Goal: Task Accomplishment & Management: Complete application form

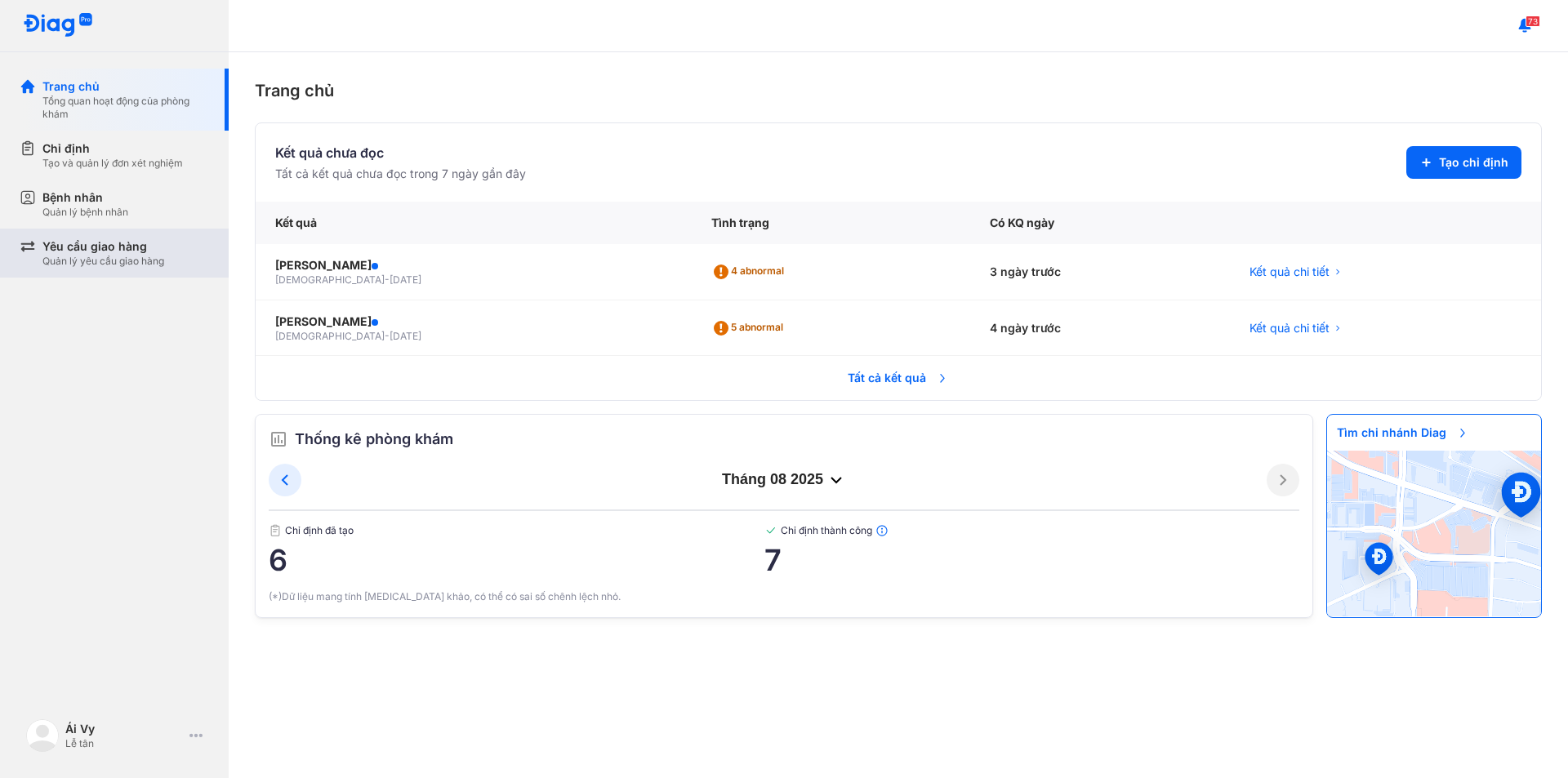
click at [125, 250] on div "Yêu cầu giao hàng" at bounding box center [103, 246] width 122 height 16
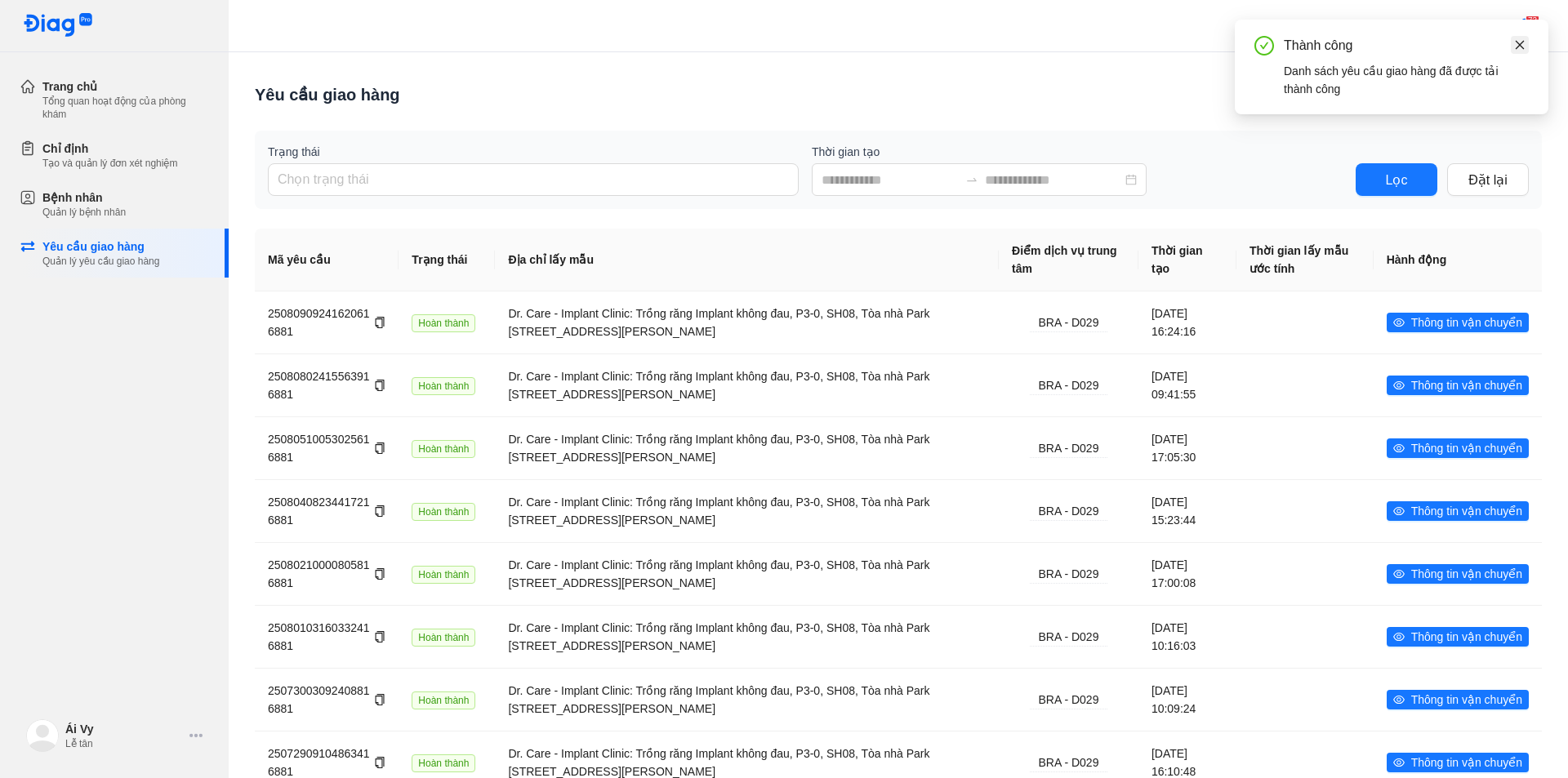
click at [1517, 48] on icon "close" at bounding box center [1520, 43] width 9 height 9
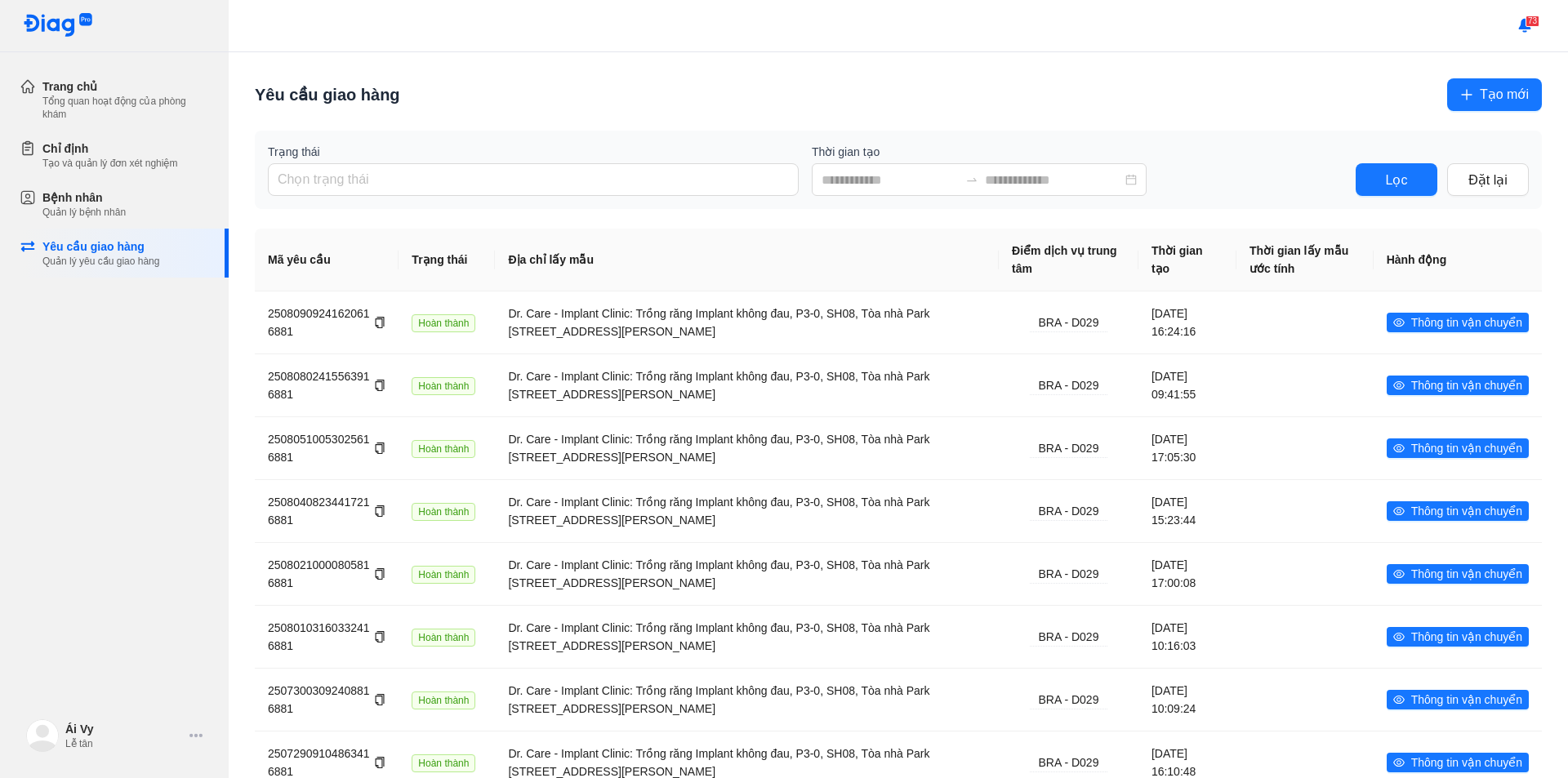
click at [1493, 98] on span "Tạo mới" at bounding box center [1504, 94] width 49 height 20
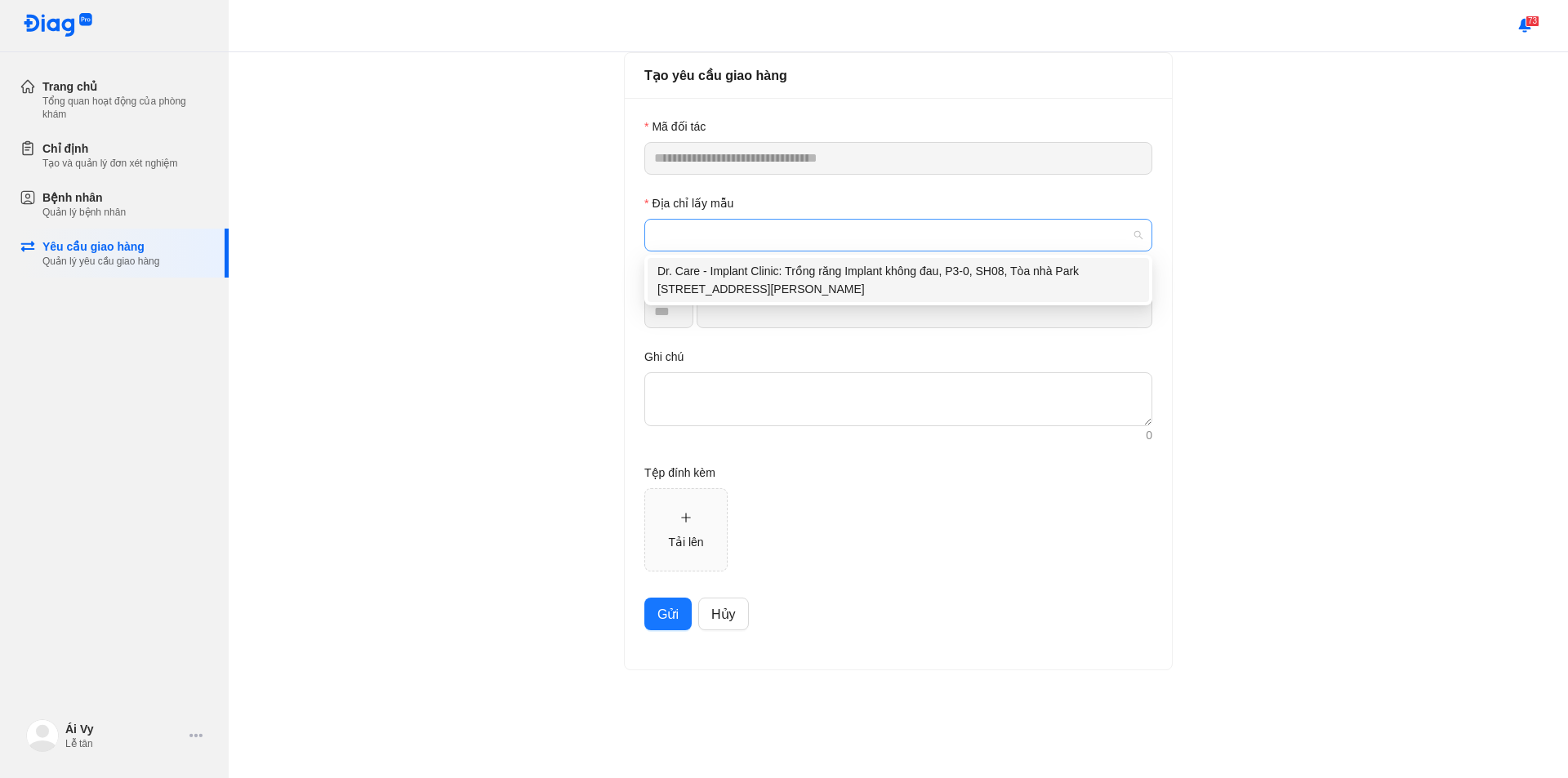
click at [766, 237] on span at bounding box center [898, 235] width 488 height 31
click at [801, 282] on div "Dr. Care - Implant Clinic: Trồng răng Implant không đau, P3-0, SH08, Tòa nhà Pa…" at bounding box center [898, 279] width 482 height 36
type input "*********"
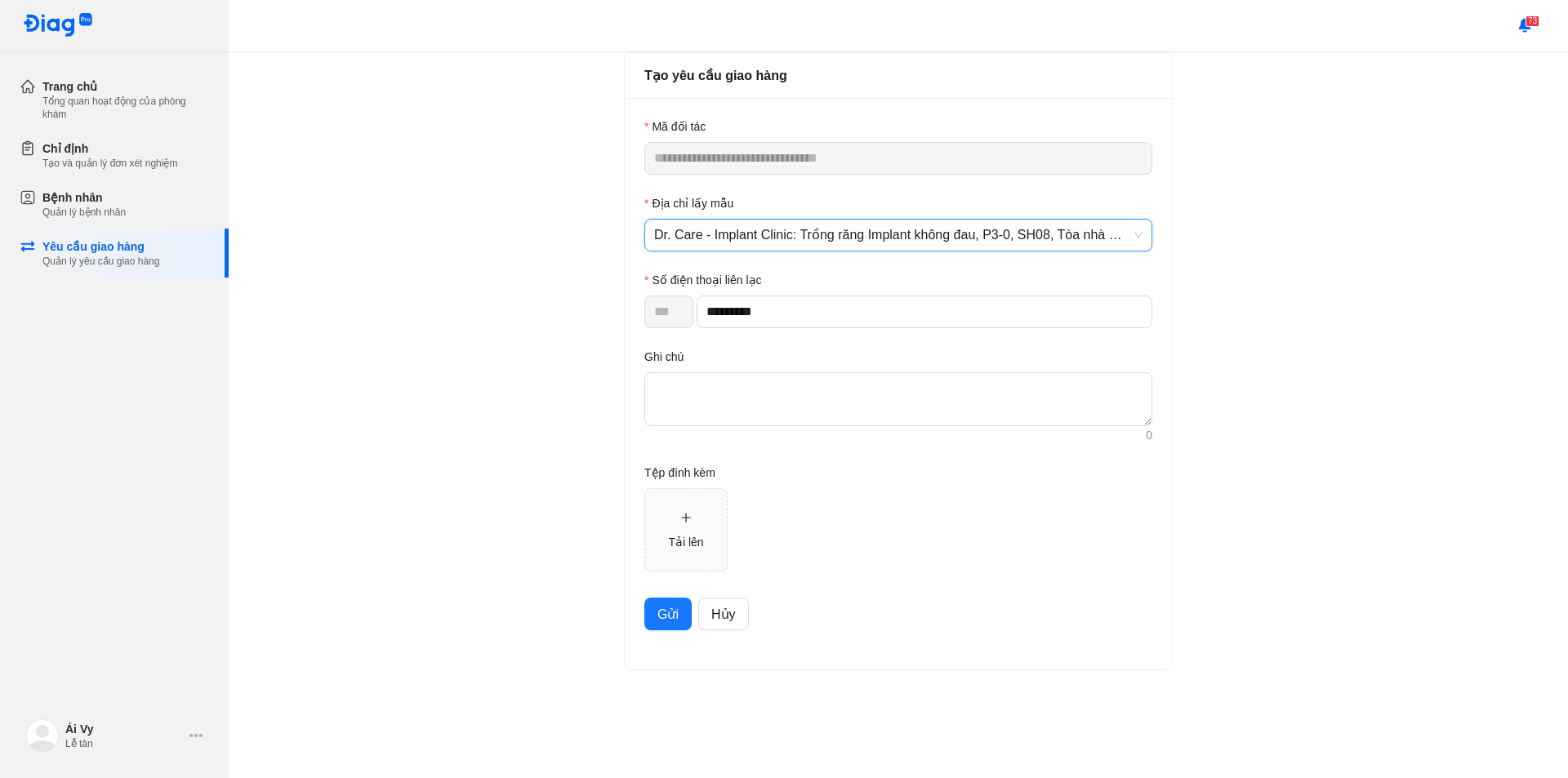
click at [665, 620] on span "Gửi" at bounding box center [668, 614] width 21 height 20
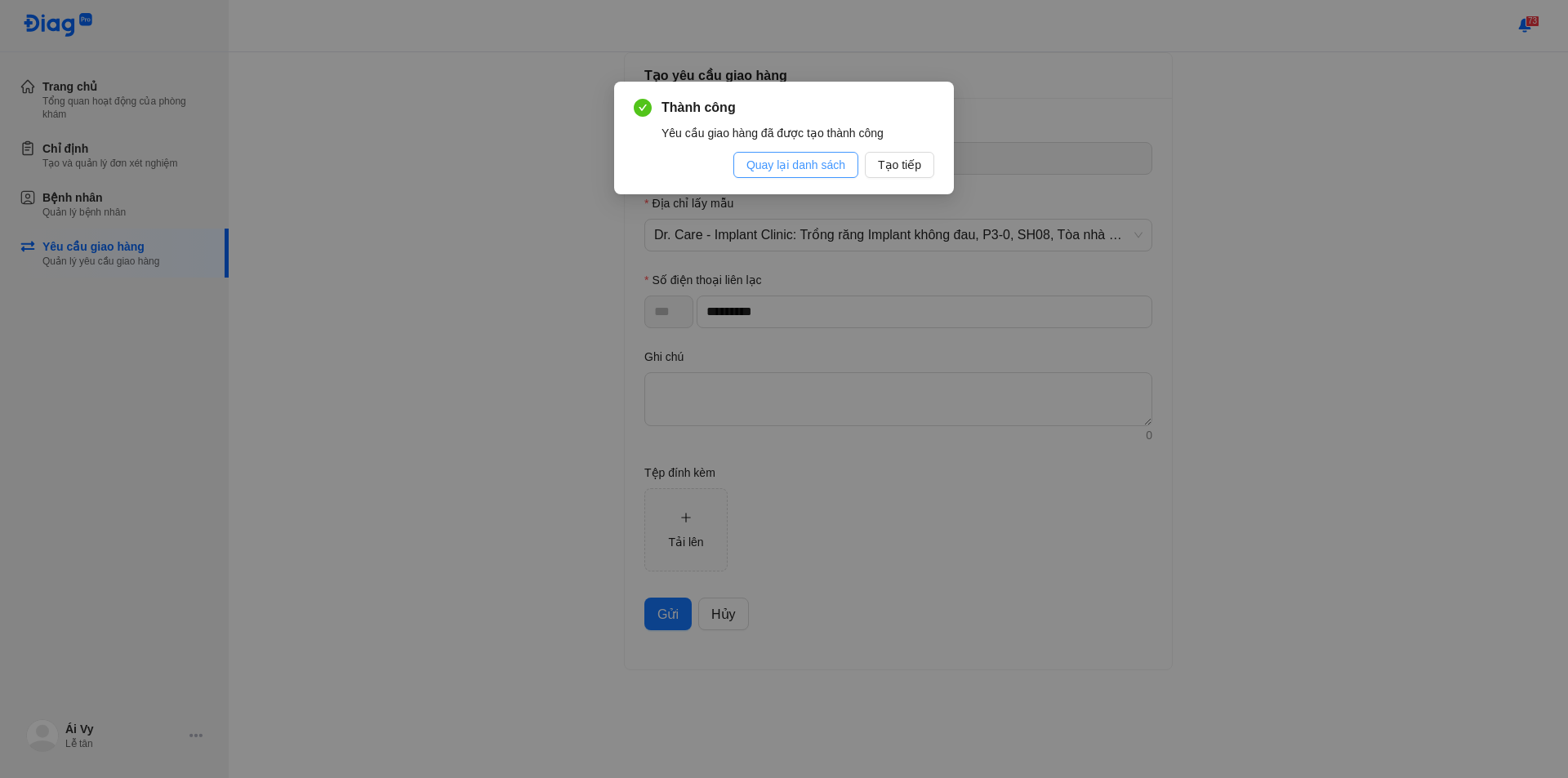
click at [774, 161] on span "Quay lại danh sách" at bounding box center [796, 164] width 99 height 18
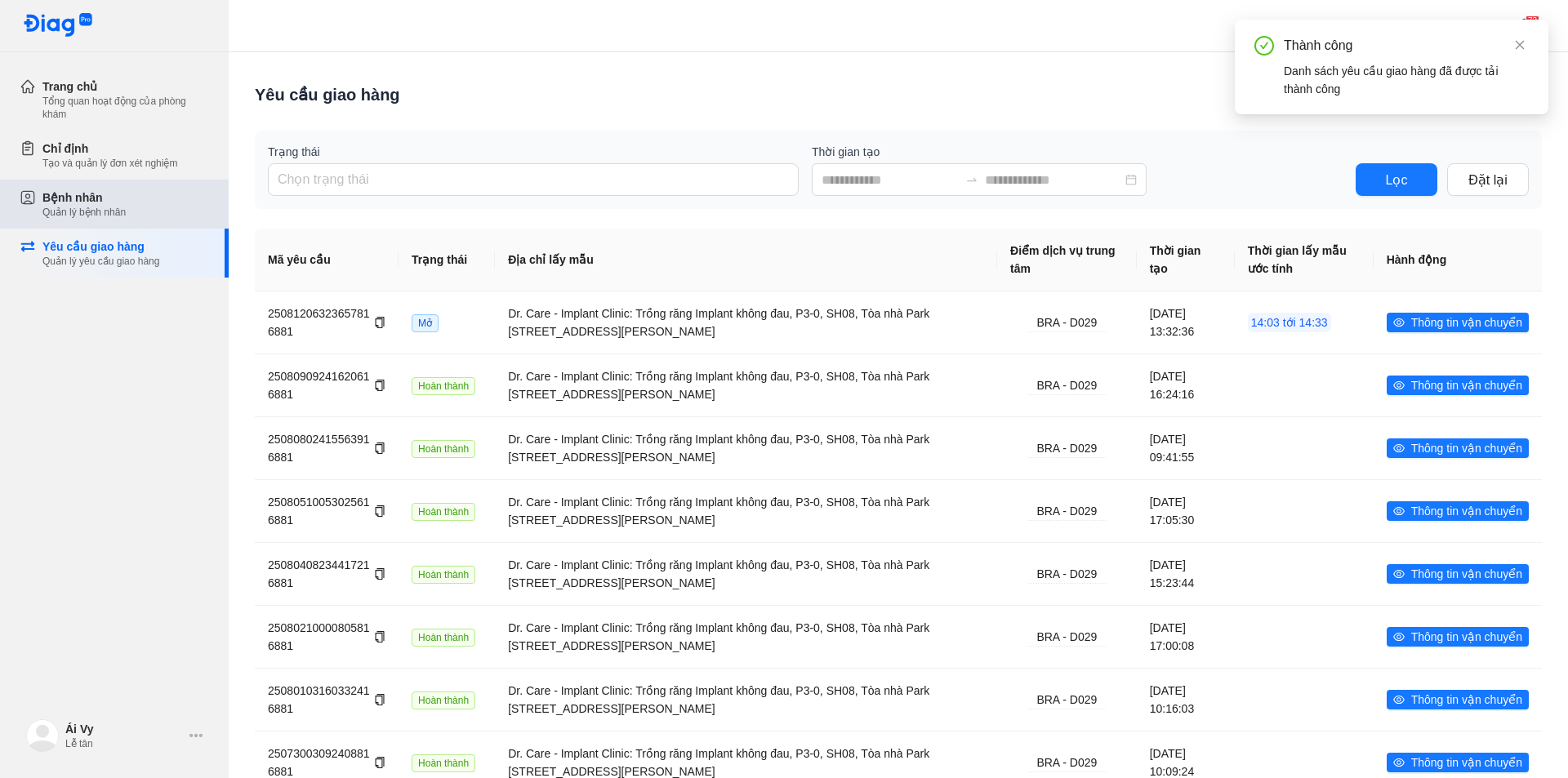
click at [164, 203] on div "Bệnh nhân Quản lý bệnh nhân" at bounding box center [126, 204] width 166 height 29
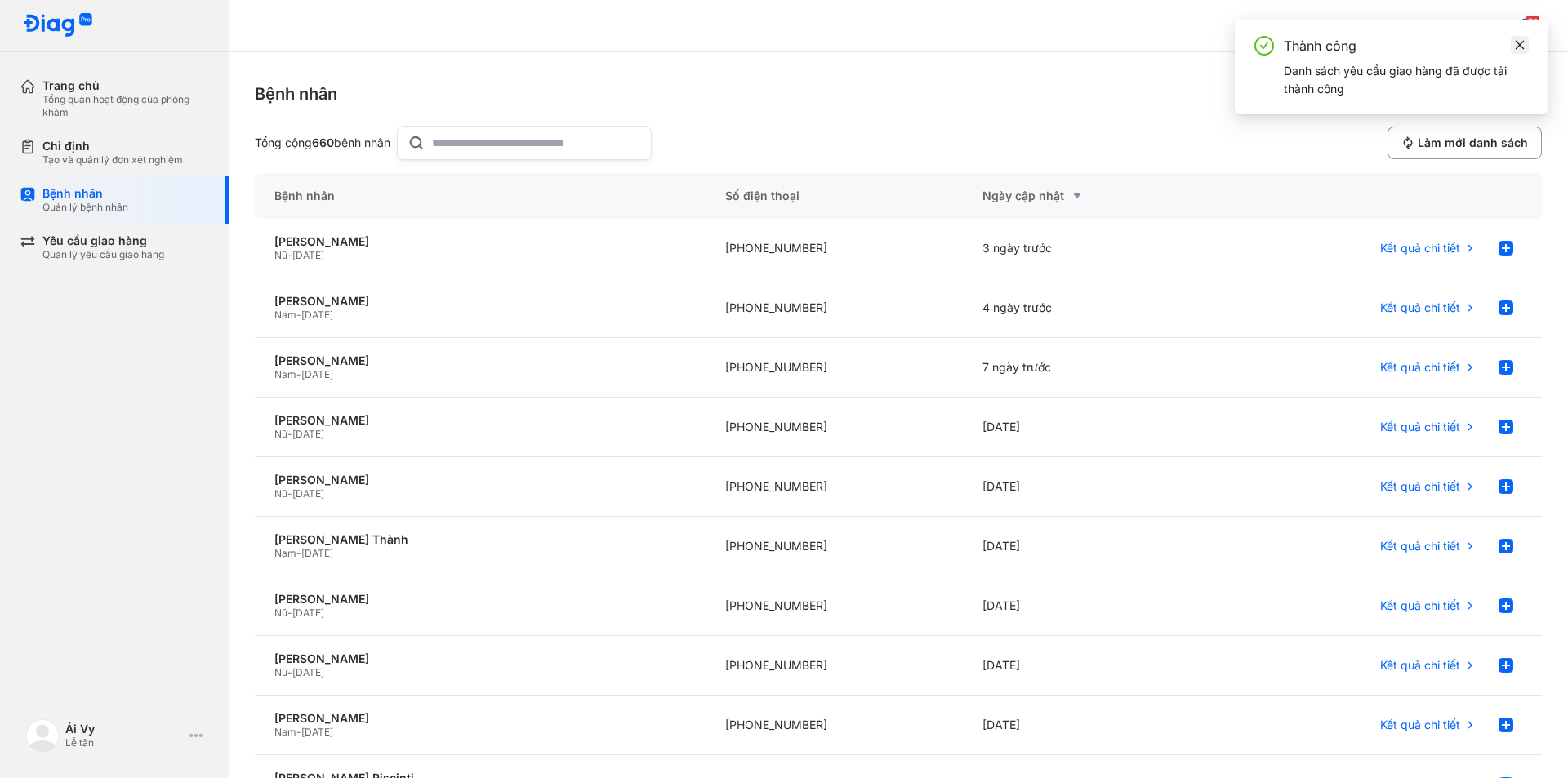
click at [1517, 46] on icon "close" at bounding box center [1521, 45] width 12 height 12
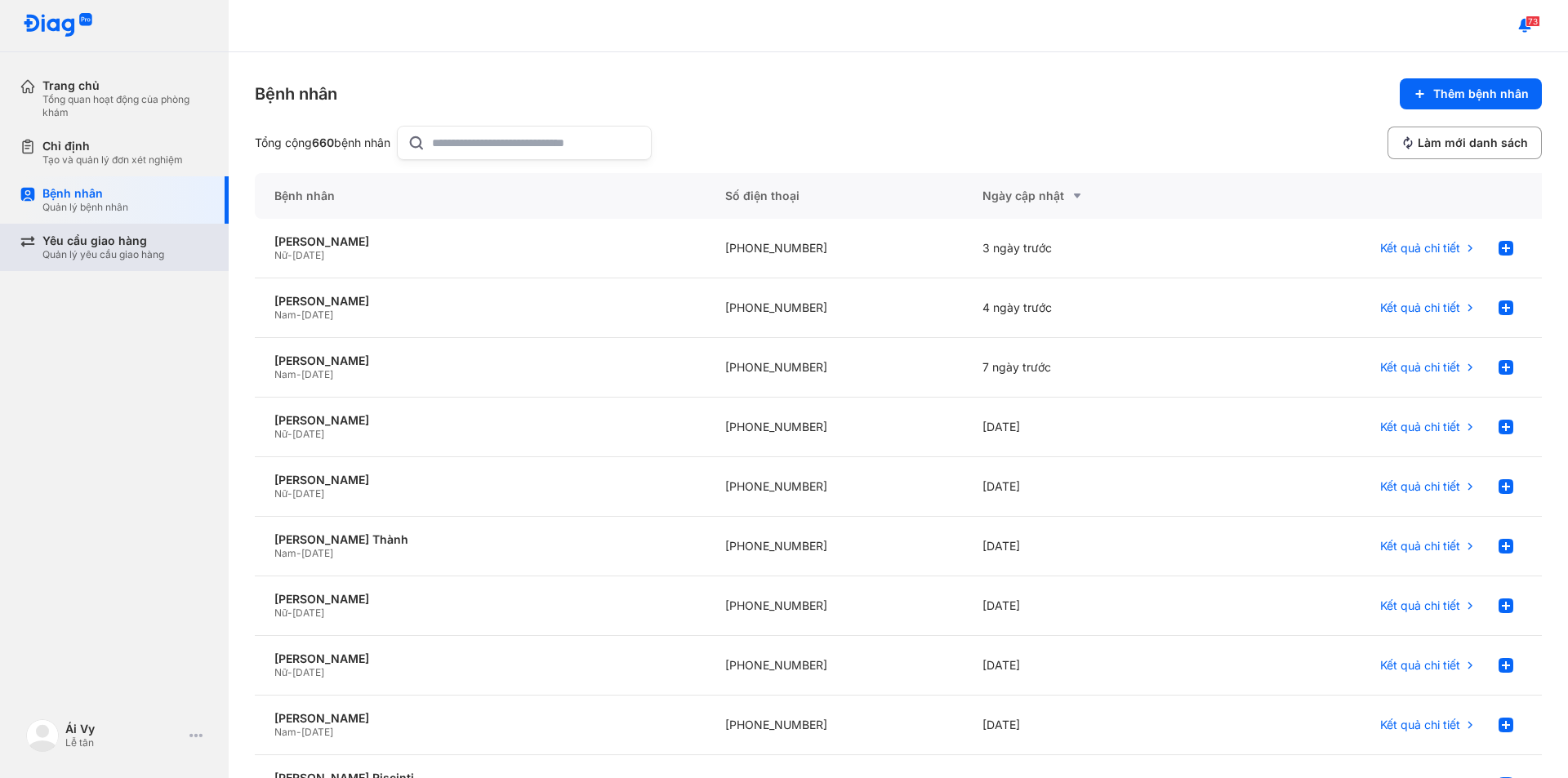
click at [120, 241] on div "Yêu cầu giao hàng" at bounding box center [103, 241] width 122 height 14
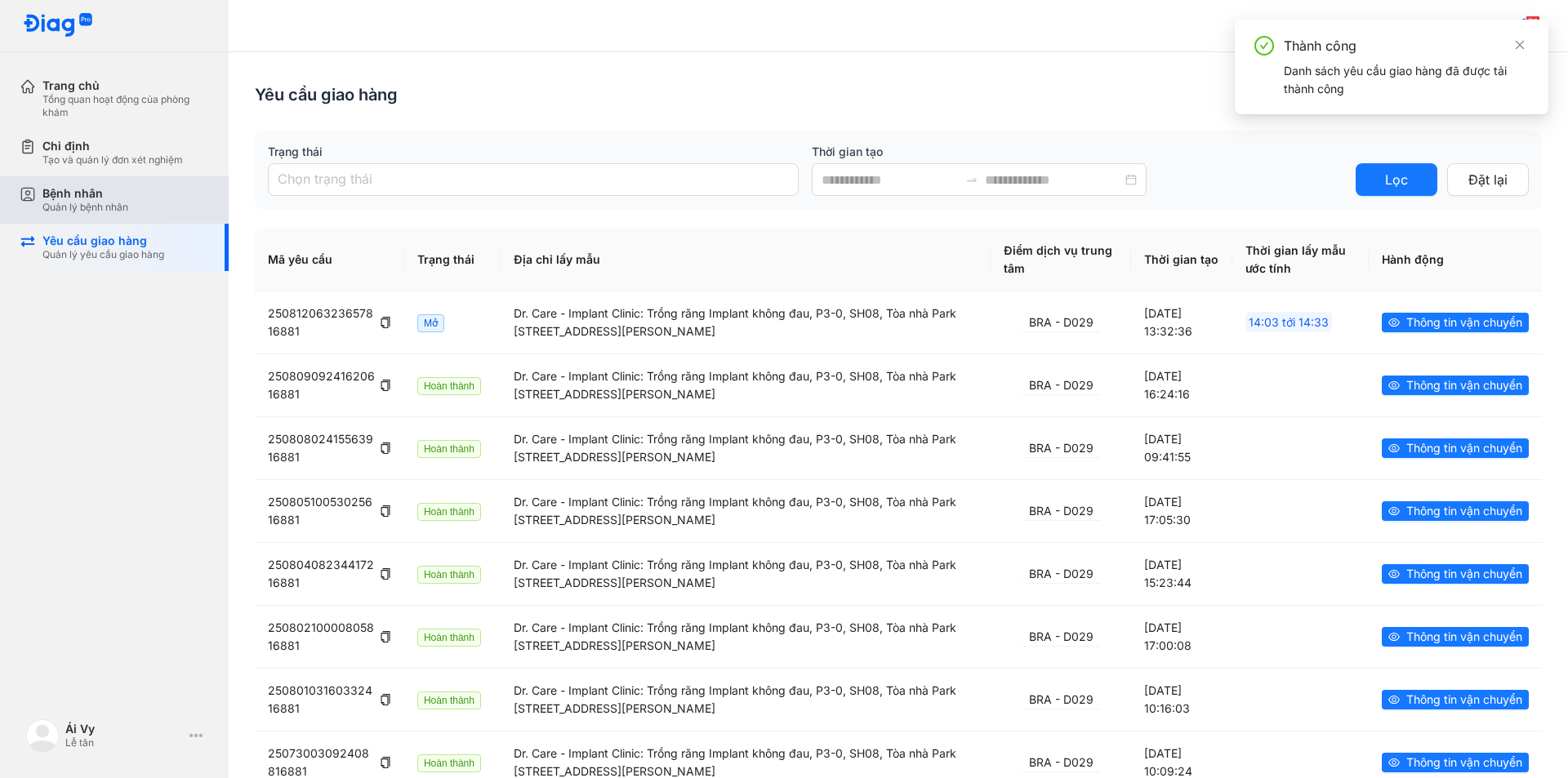
click at [120, 214] on div "Quản lý bệnh nhân" at bounding box center [85, 208] width 86 height 14
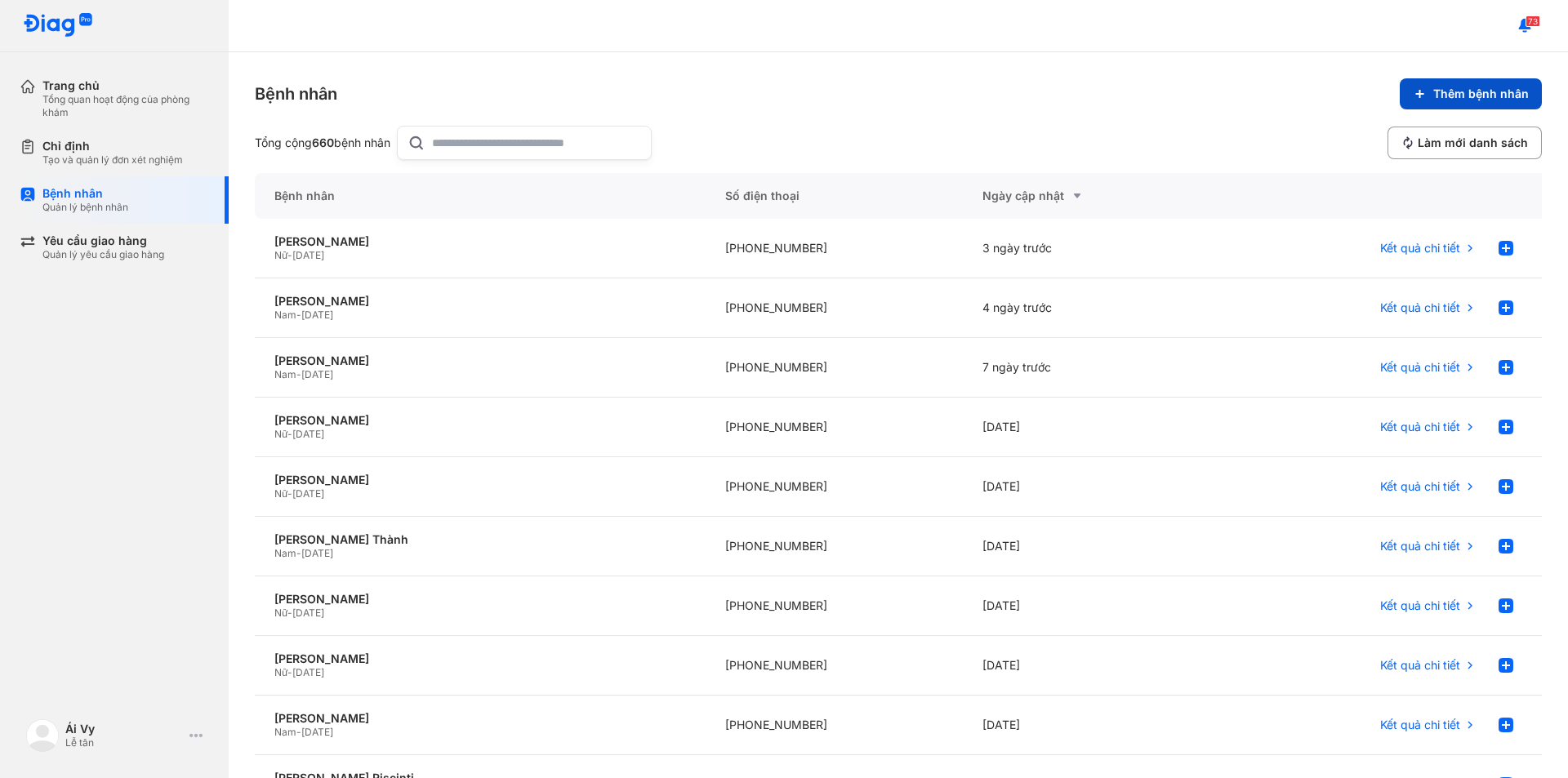
click at [1466, 92] on span "Thêm bệnh nhân" at bounding box center [1481, 94] width 96 height 14
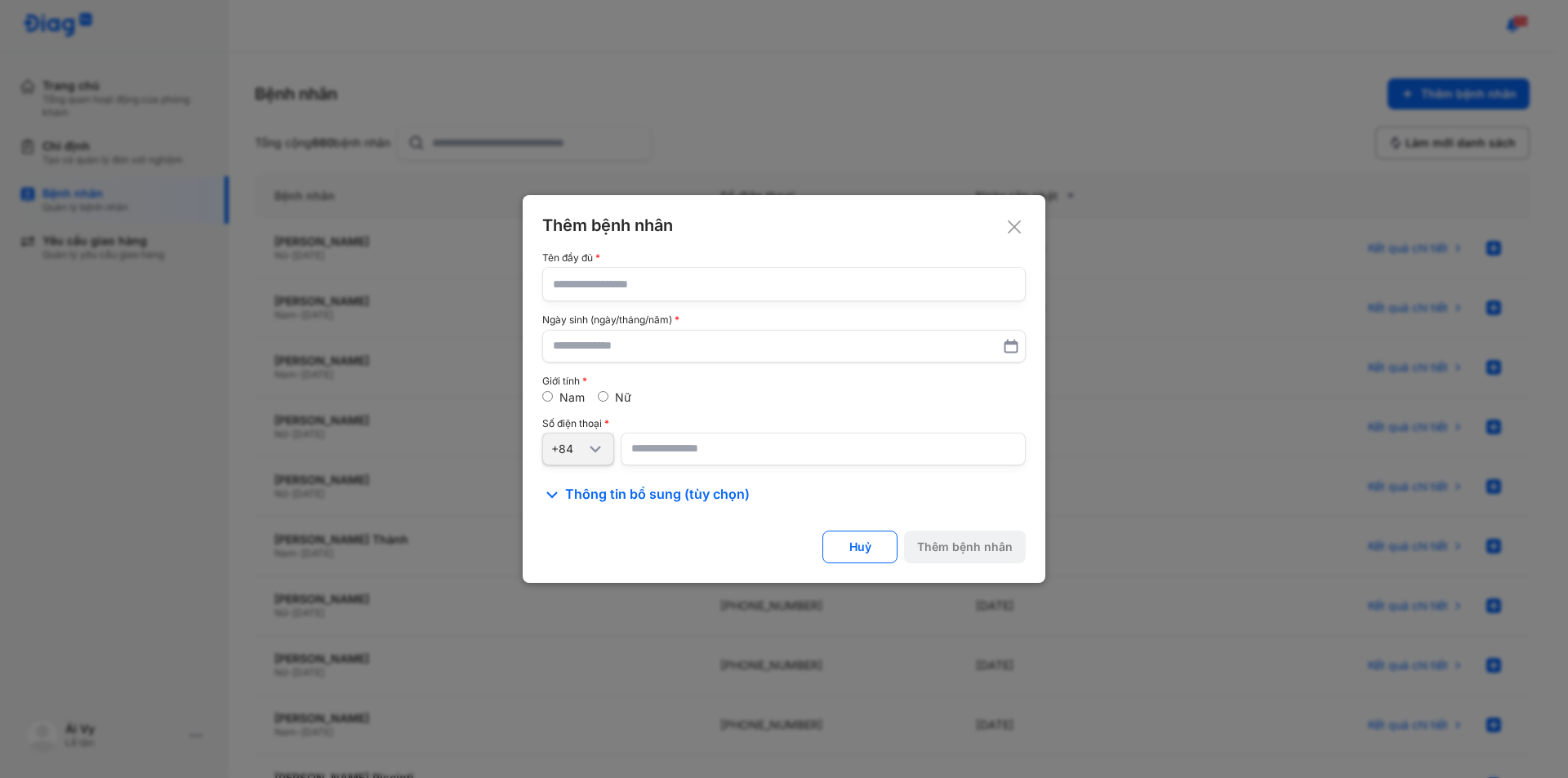
click at [637, 283] on input "text" at bounding box center [784, 284] width 462 height 33
type input "*"
type input "**********"
click at [661, 346] on input "text" at bounding box center [784, 346] width 461 height 29
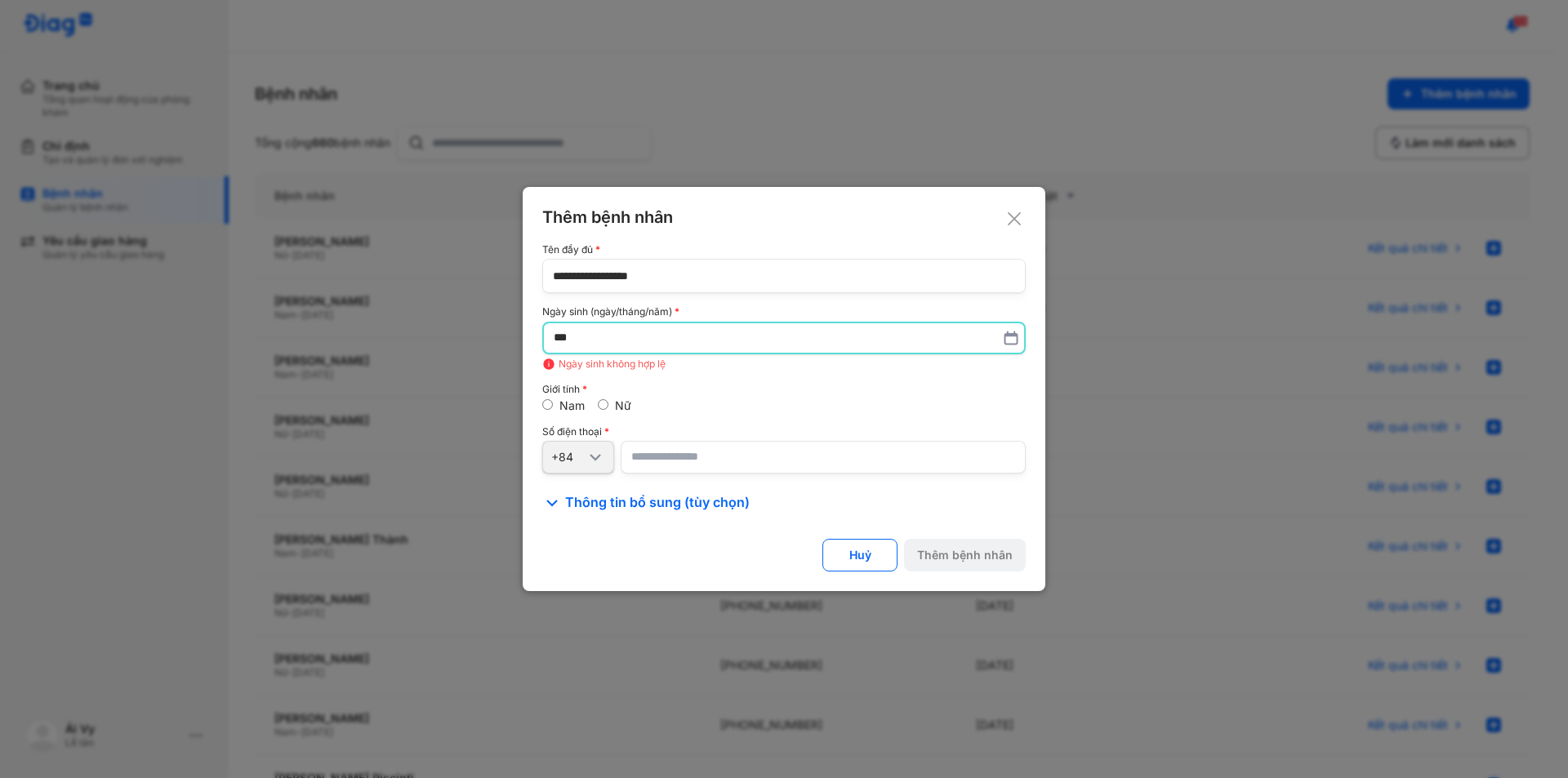
type input "*"
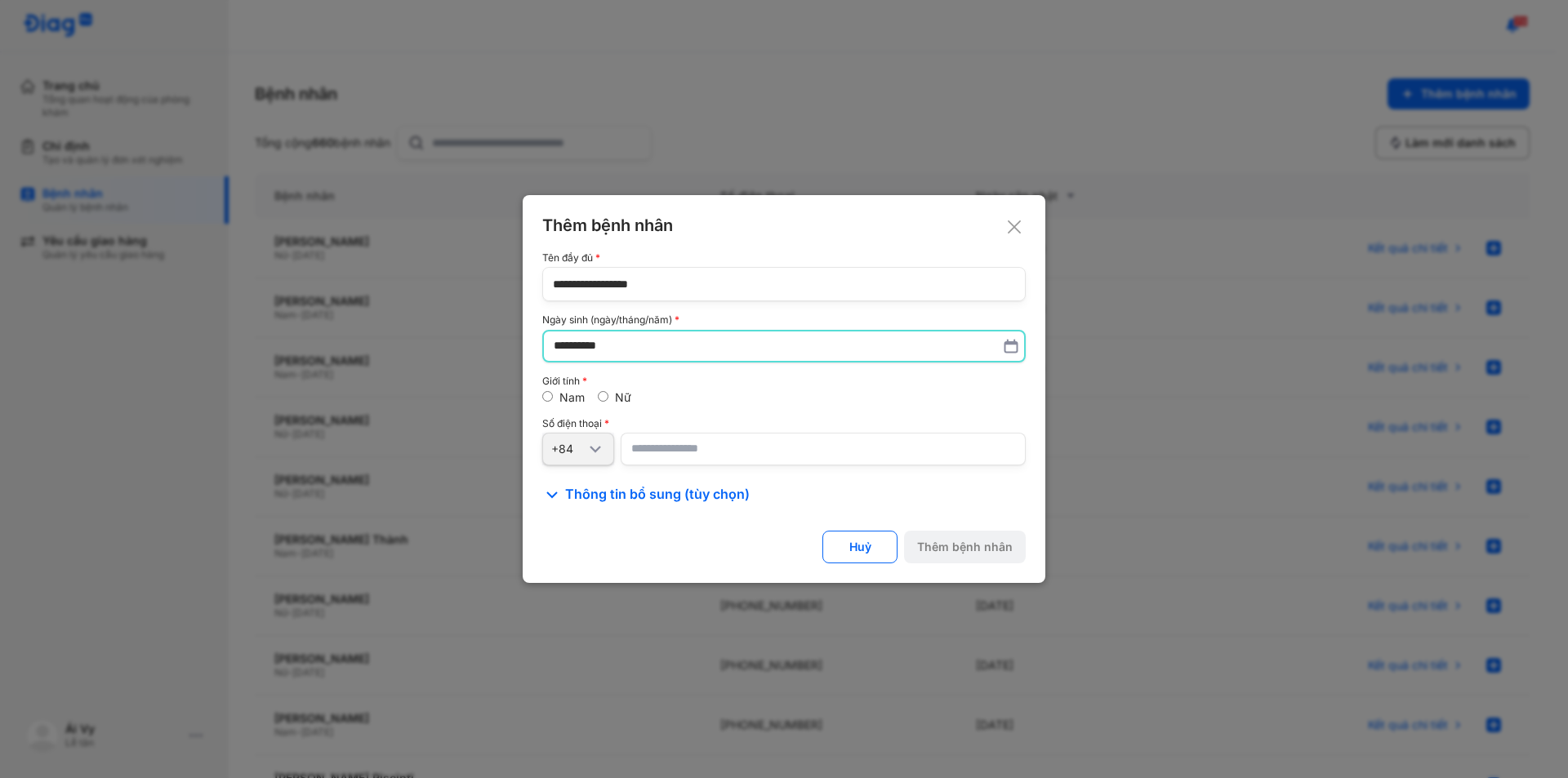
type input "**********"
click at [733, 454] on input "number" at bounding box center [823, 449] width 405 height 33
click at [682, 452] on input "number" at bounding box center [823, 449] width 405 height 33
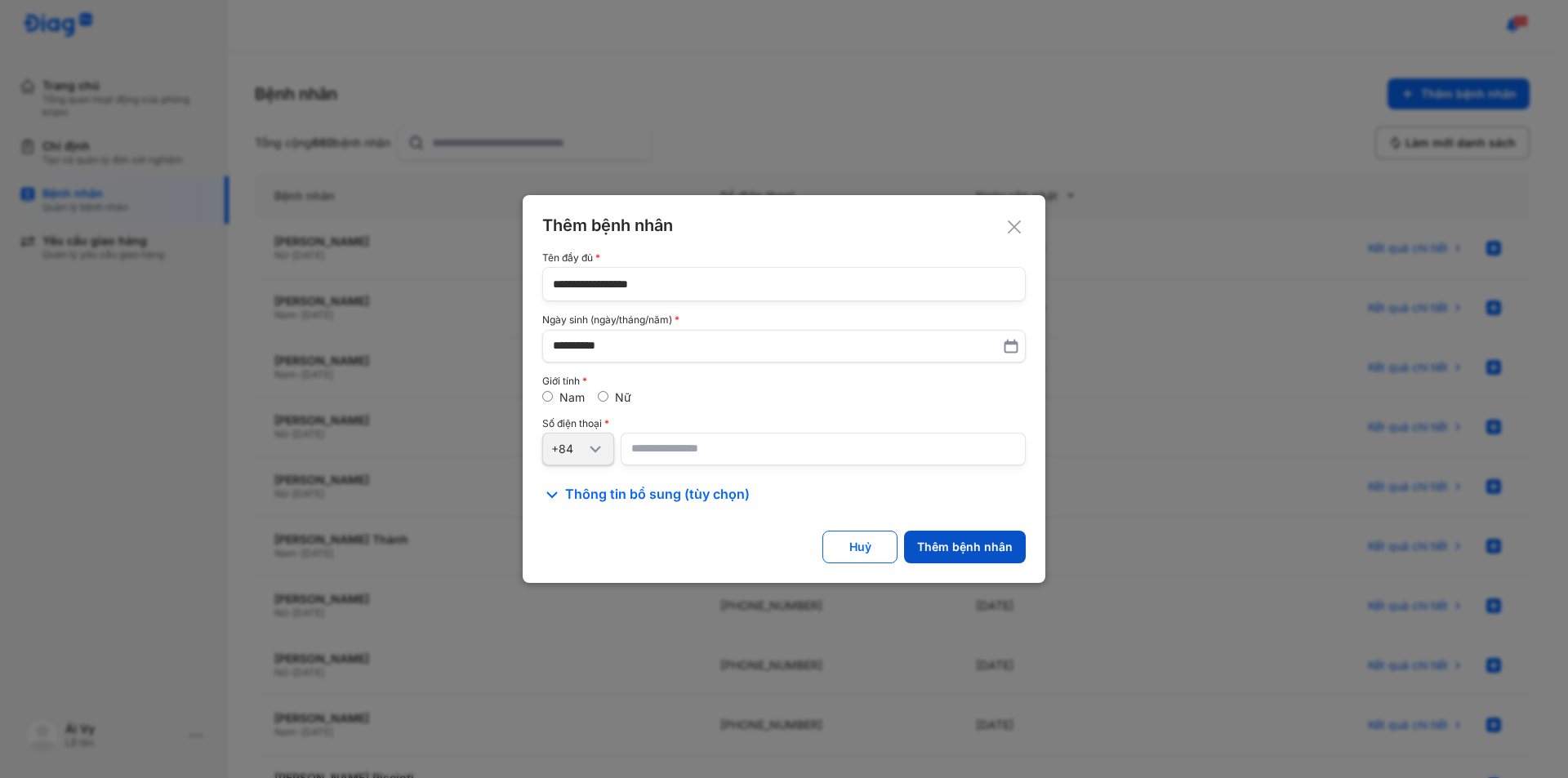
type input "**********"
click at [994, 549] on div "Thêm bệnh nhân" at bounding box center [965, 547] width 96 height 14
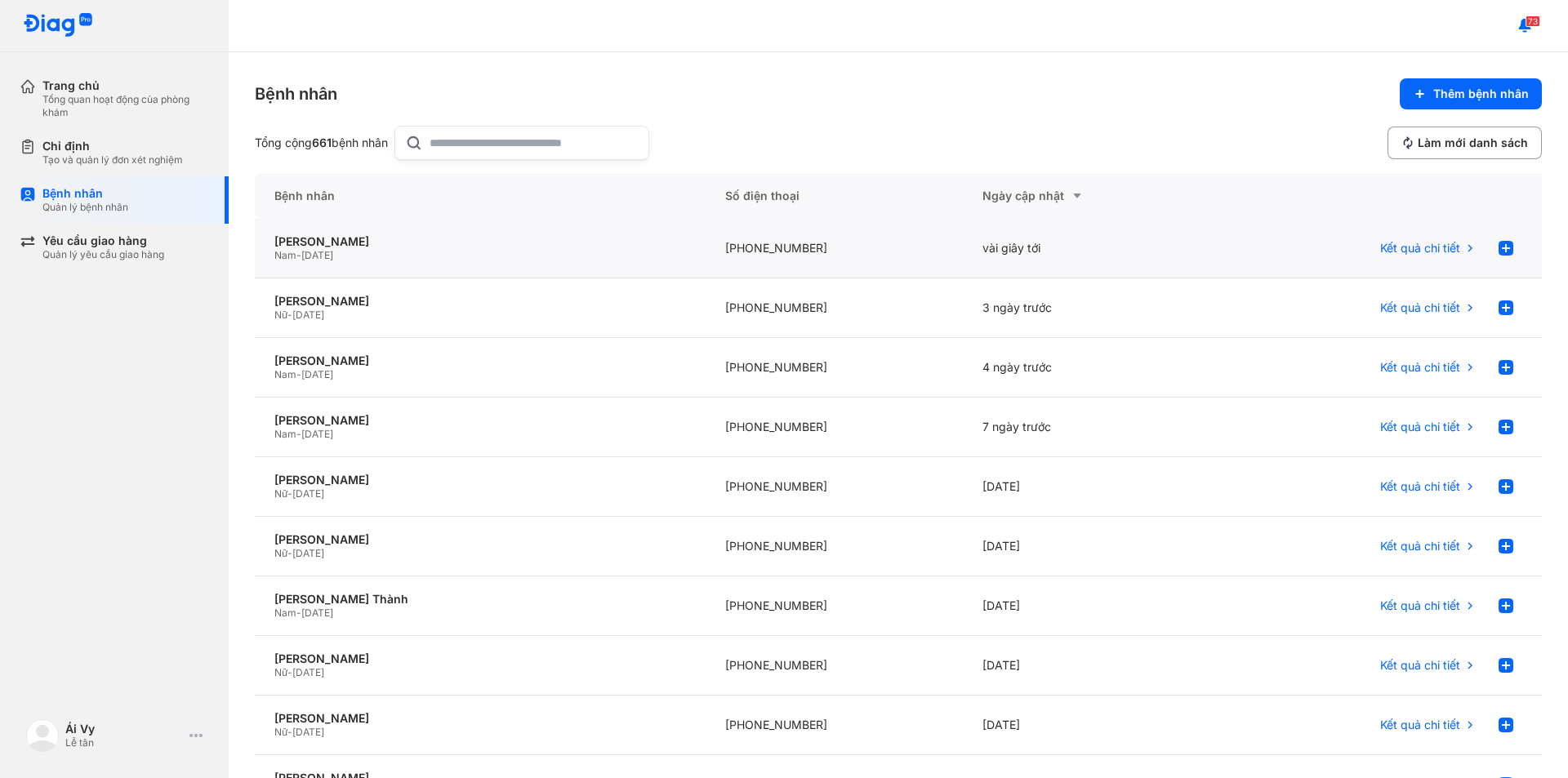
click at [334, 250] on span "[DATE]" at bounding box center [317, 255] width 32 height 13
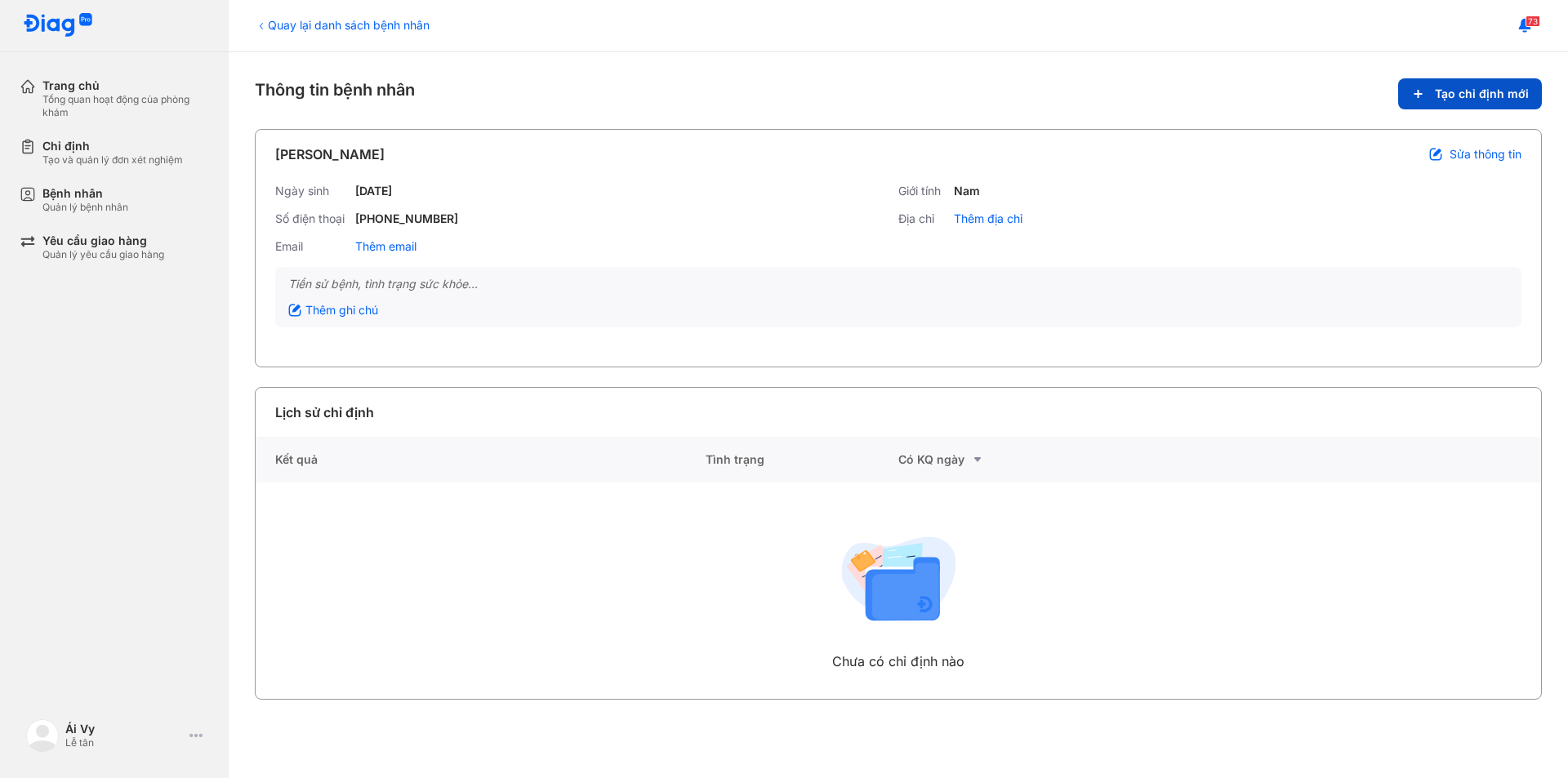
click at [1495, 91] on span "Tạo chỉ định mới" at bounding box center [1482, 94] width 94 height 14
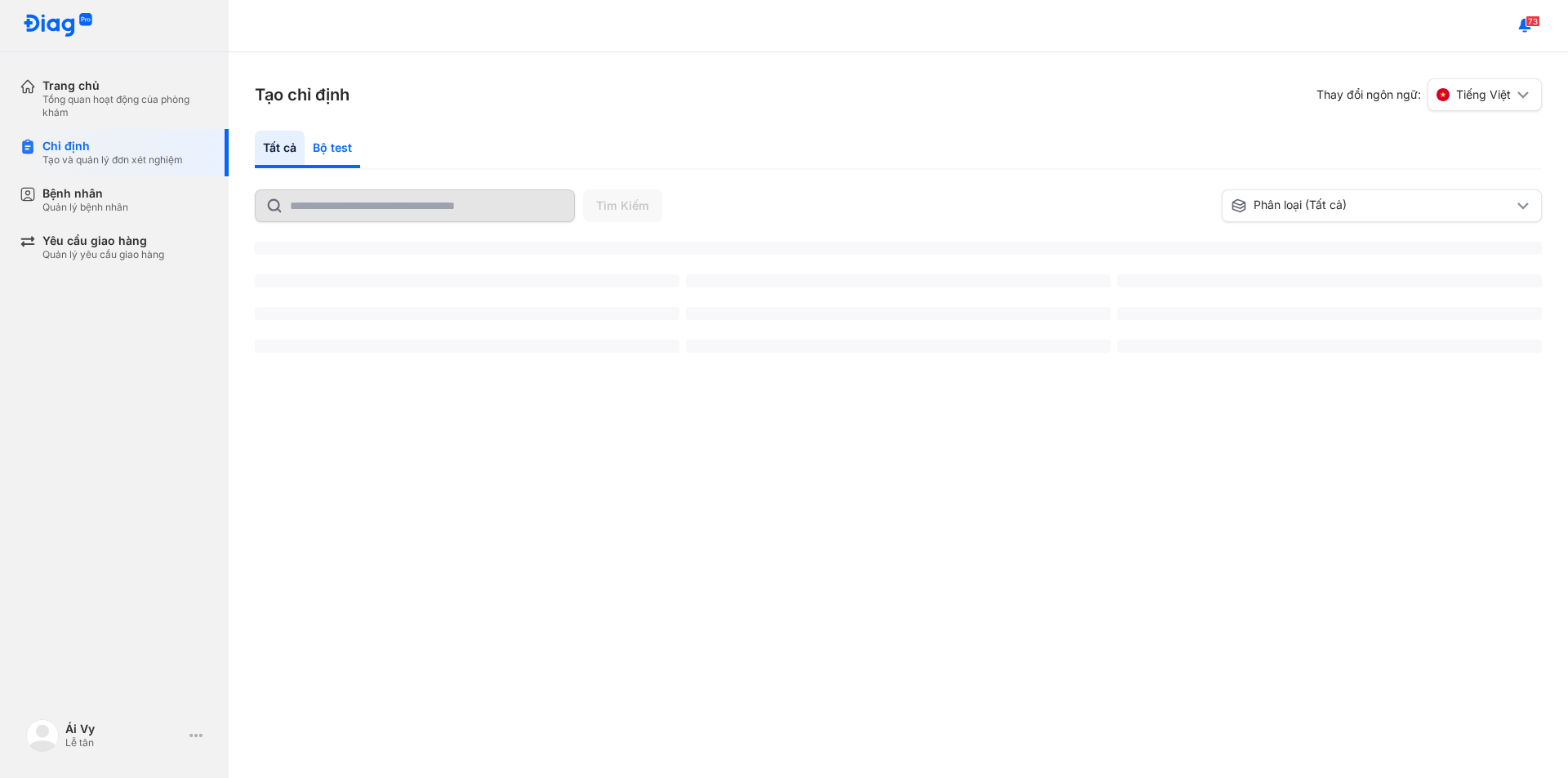
click at [340, 153] on div "Bộ test" at bounding box center [332, 149] width 55 height 38
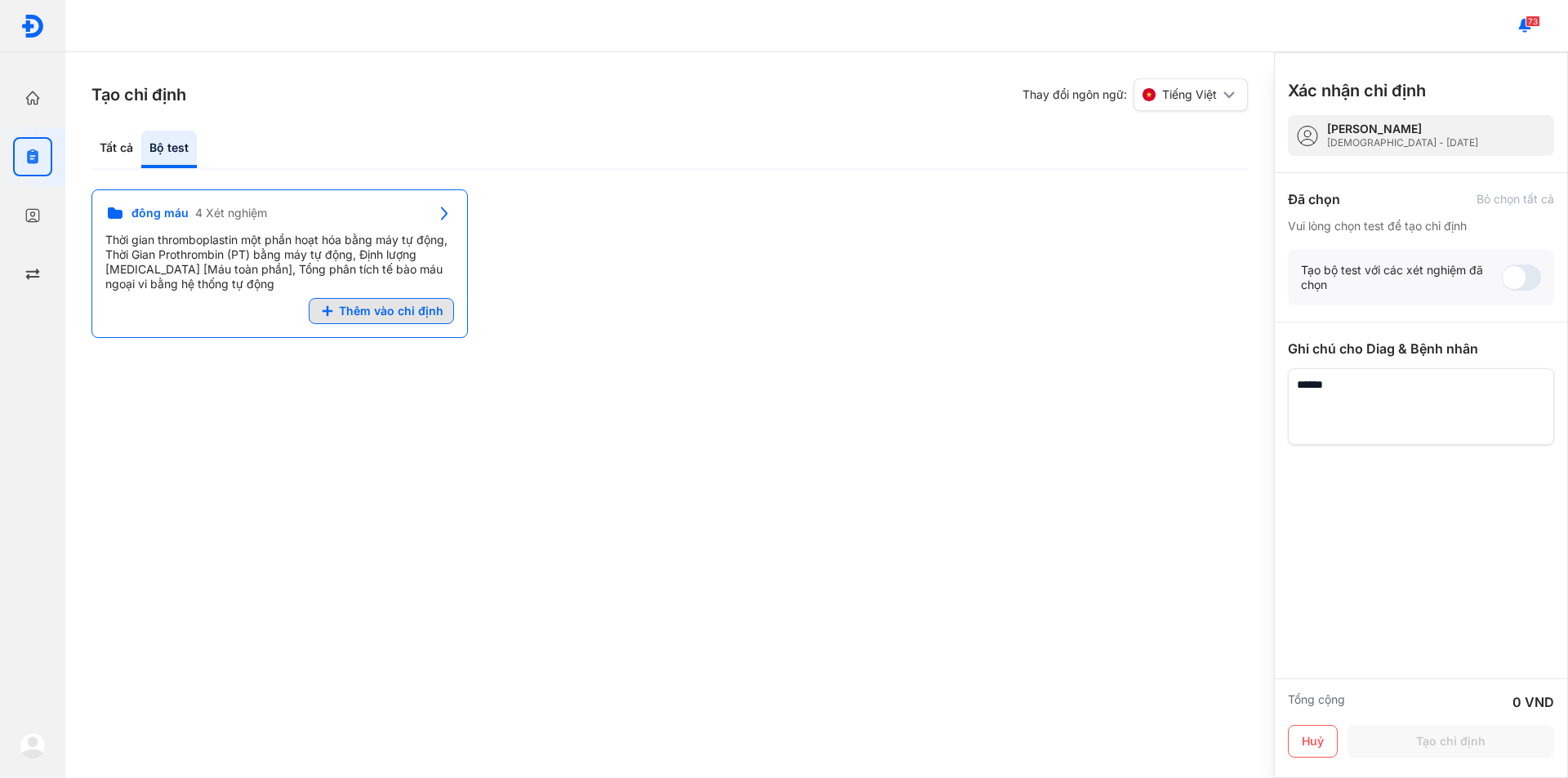
click at [411, 318] on span "Thêm vào chỉ định" at bounding box center [392, 310] width 104 height 14
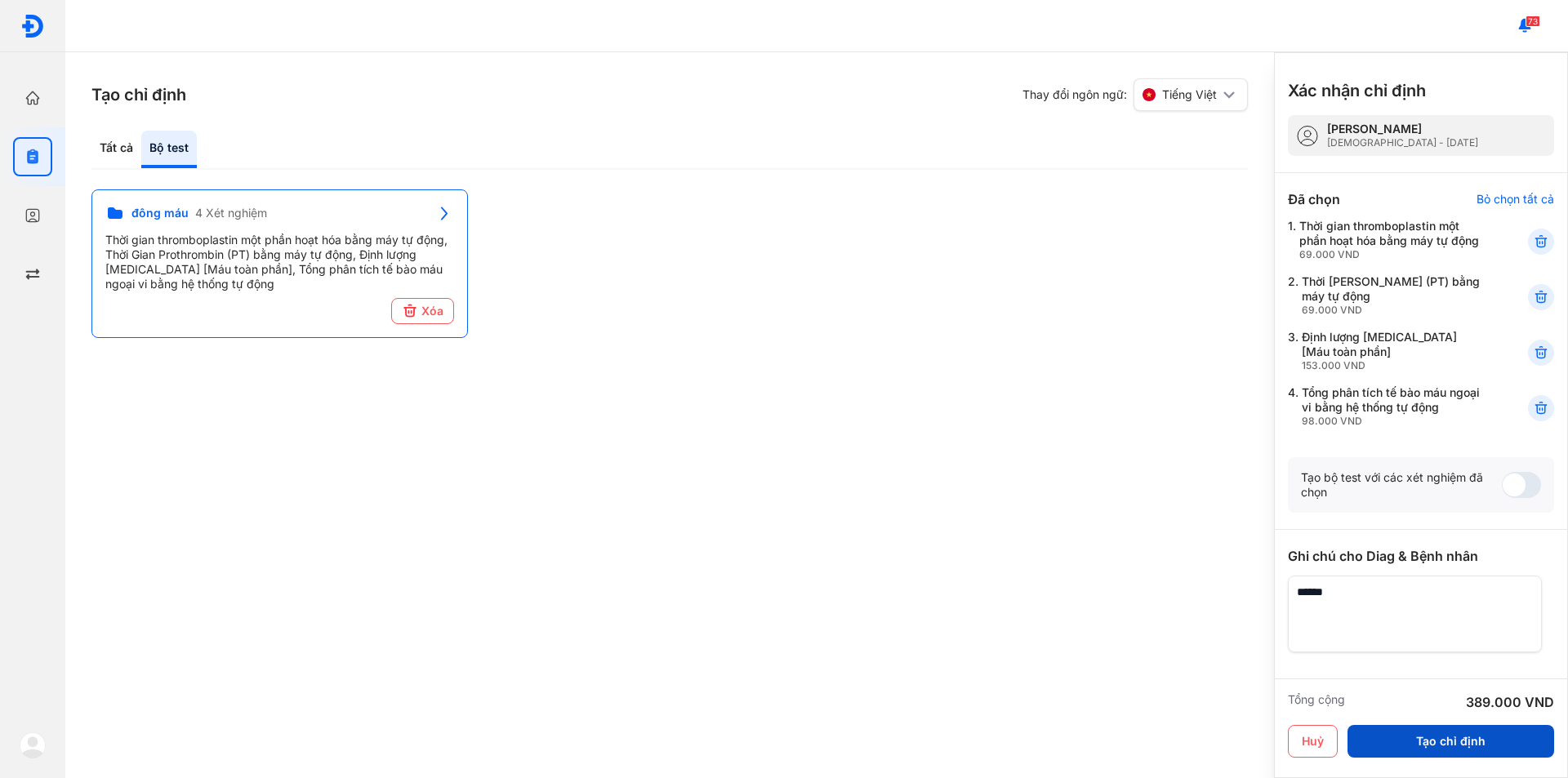
click at [1484, 739] on button "Tạo chỉ định" at bounding box center [1451, 741] width 207 height 33
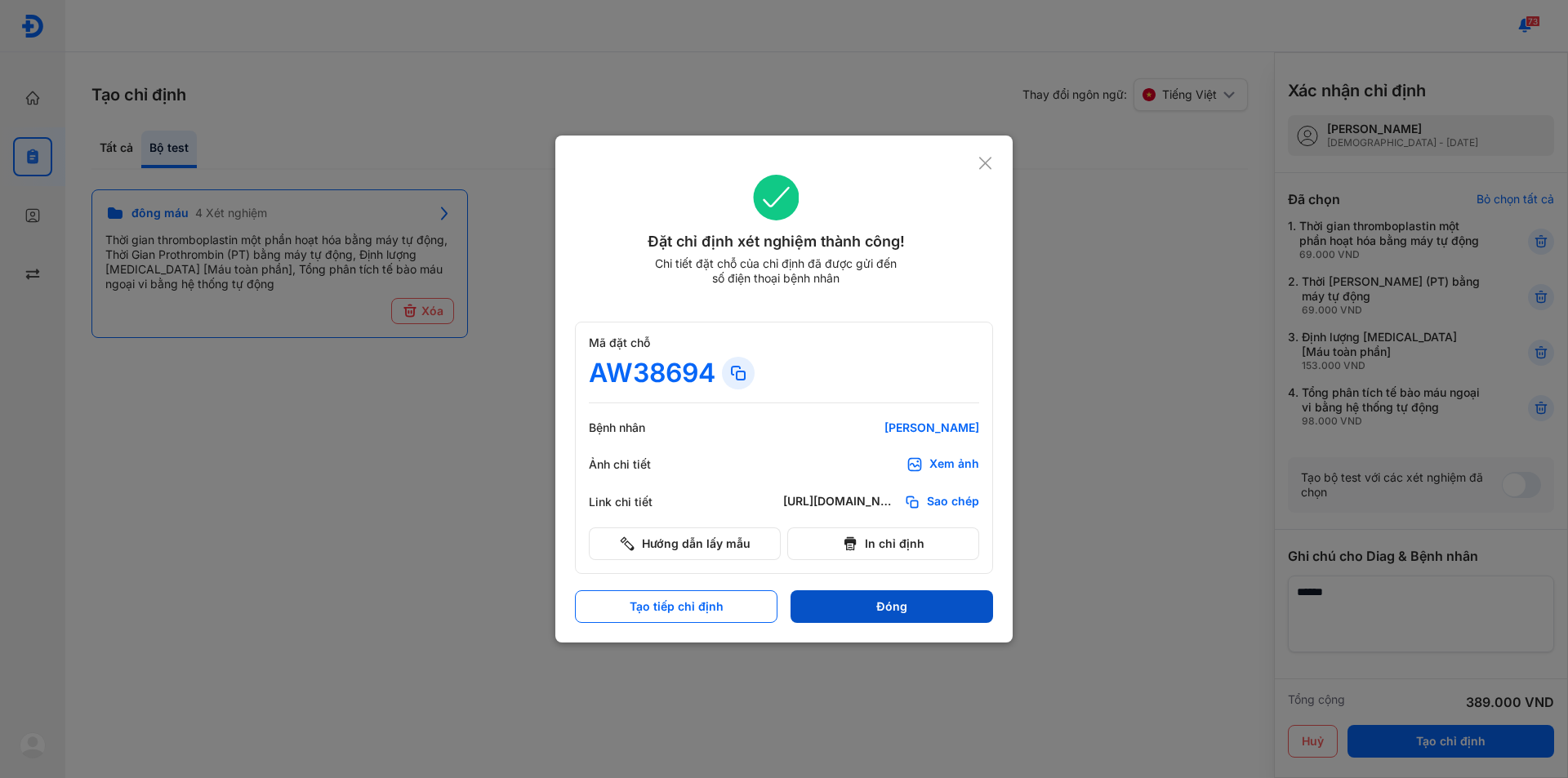
click at [910, 612] on button "Đóng" at bounding box center [892, 607] width 203 height 33
